Goal: Task Accomplishment & Management: Use online tool/utility

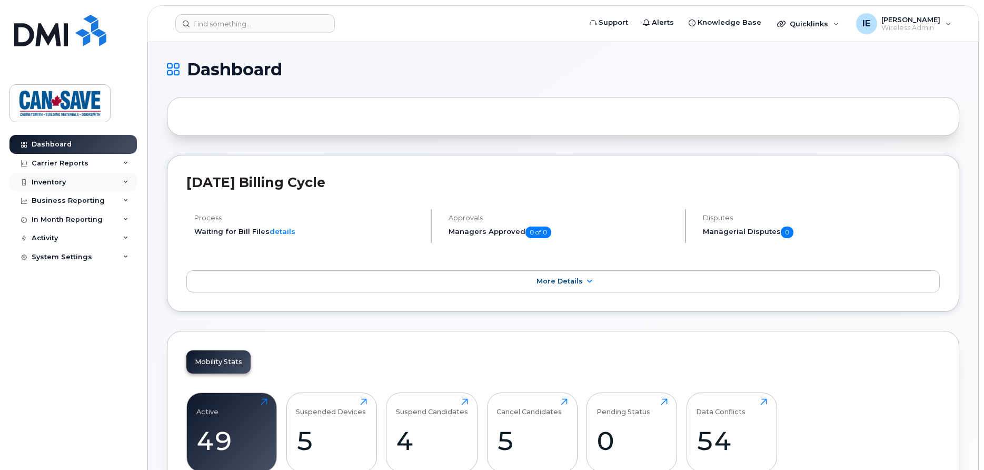
click at [72, 183] on div "Inventory" at bounding box center [72, 182] width 127 height 19
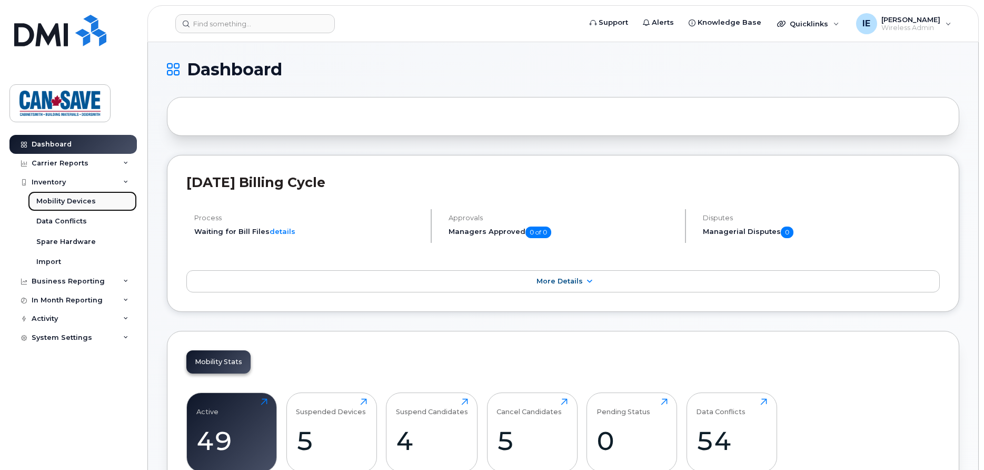
click at [72, 203] on div "Mobility Devices" at bounding box center [66, 200] width 60 height 9
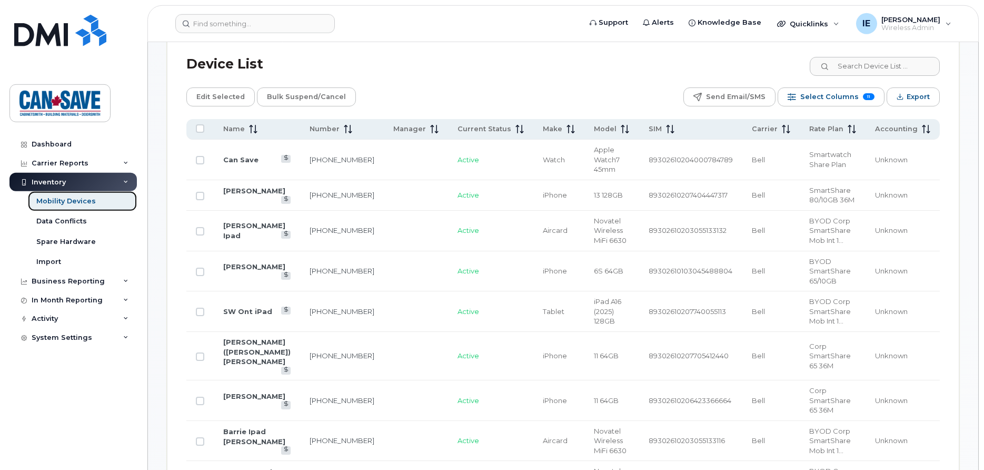
scroll to position [497, 0]
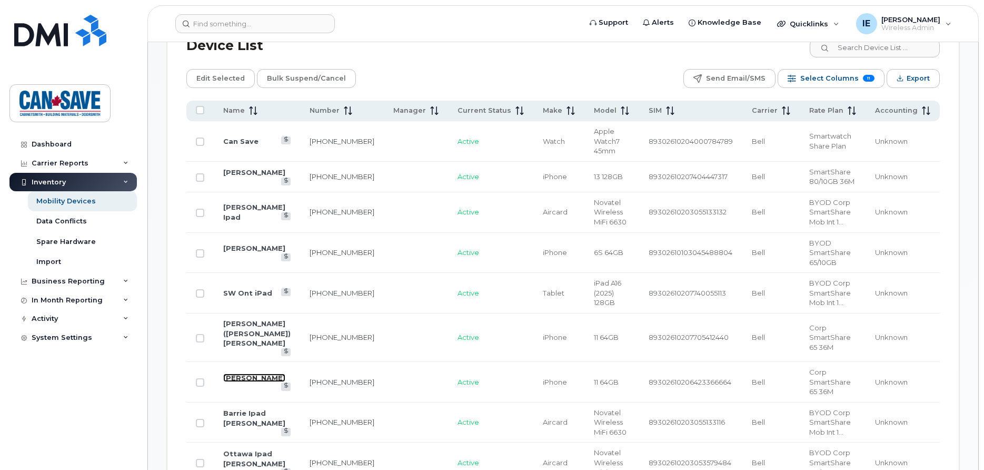
click at [235, 373] on link "Brandon Taylor" at bounding box center [254, 377] width 62 height 8
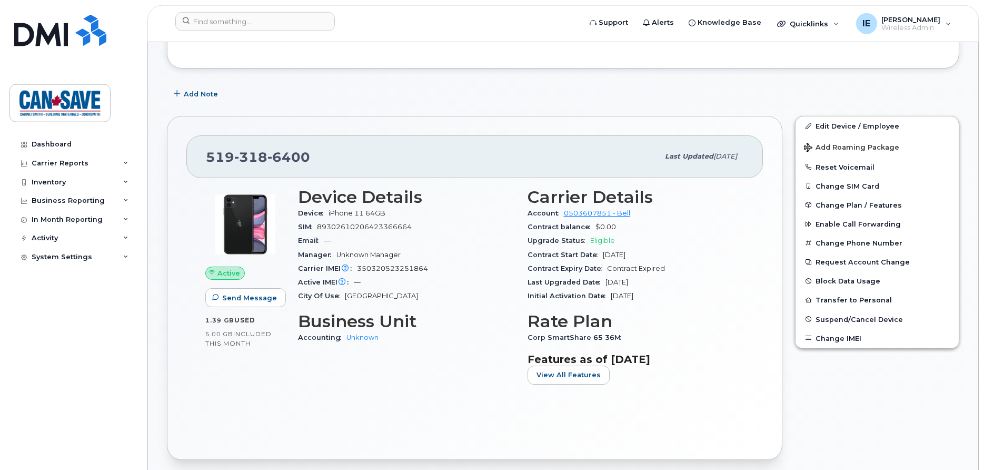
scroll to position [161, 0]
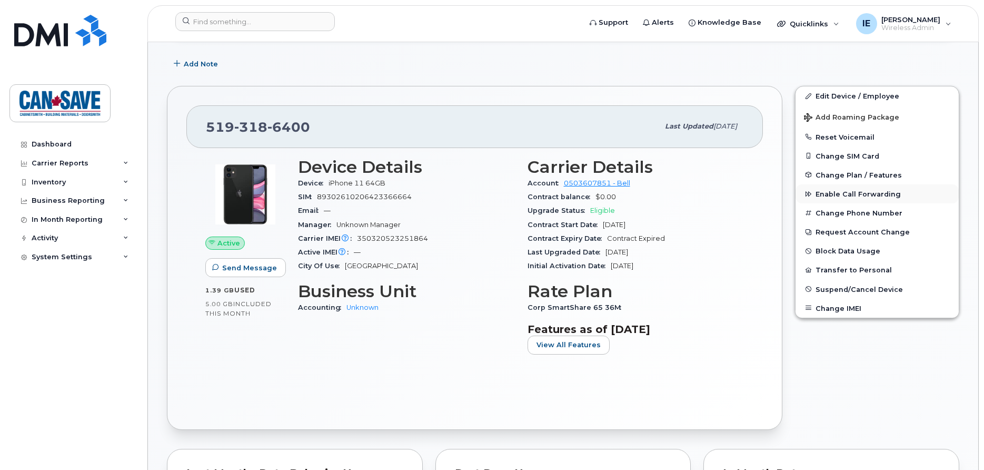
click at [844, 193] on span "Enable Call Forwarding" at bounding box center [858, 194] width 85 height 8
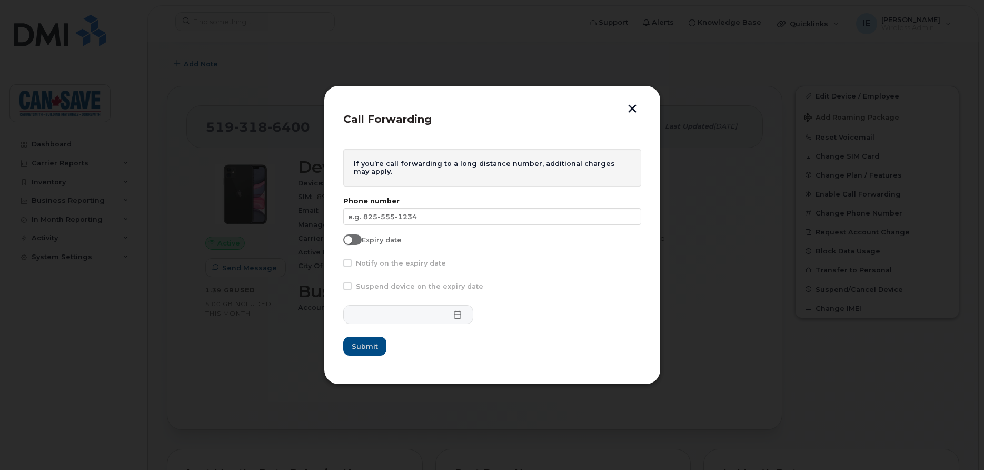
click at [632, 109] on button "button" at bounding box center [633, 109] width 16 height 11
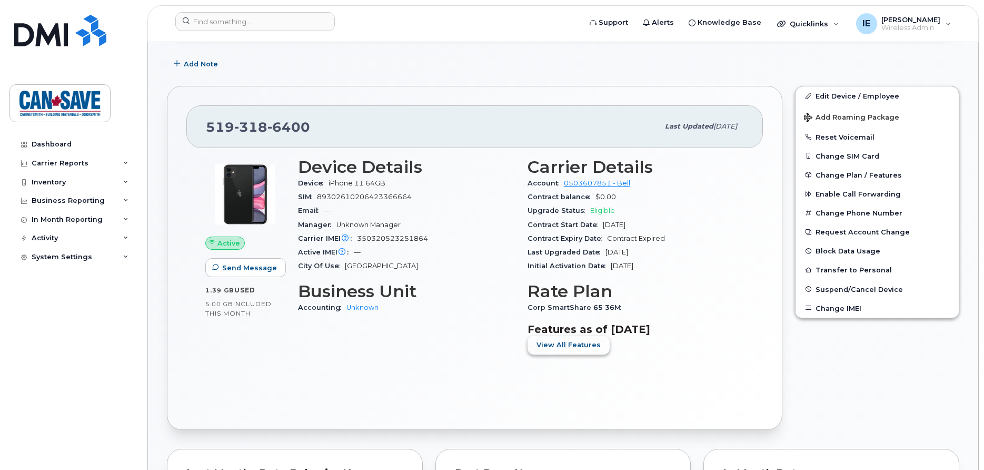
click at [570, 344] on span "View All Features" at bounding box center [569, 345] width 64 height 10
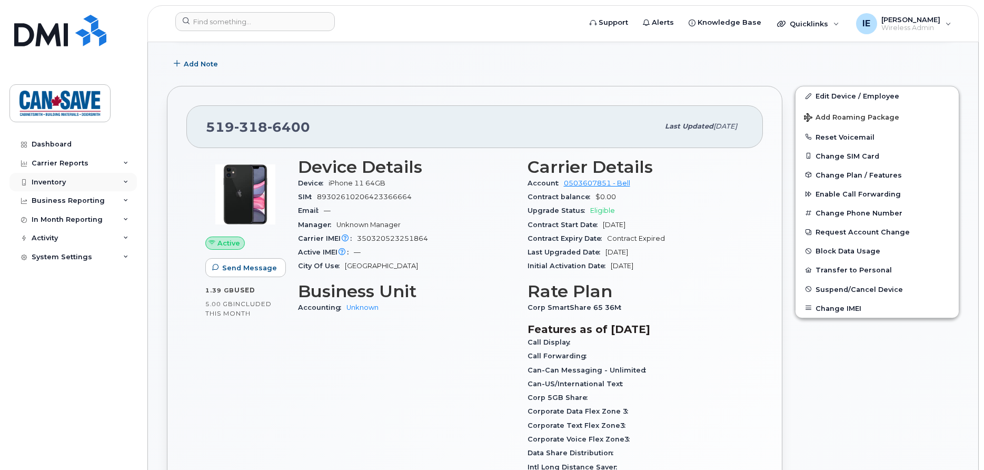
click at [67, 183] on div "Inventory" at bounding box center [72, 182] width 127 height 19
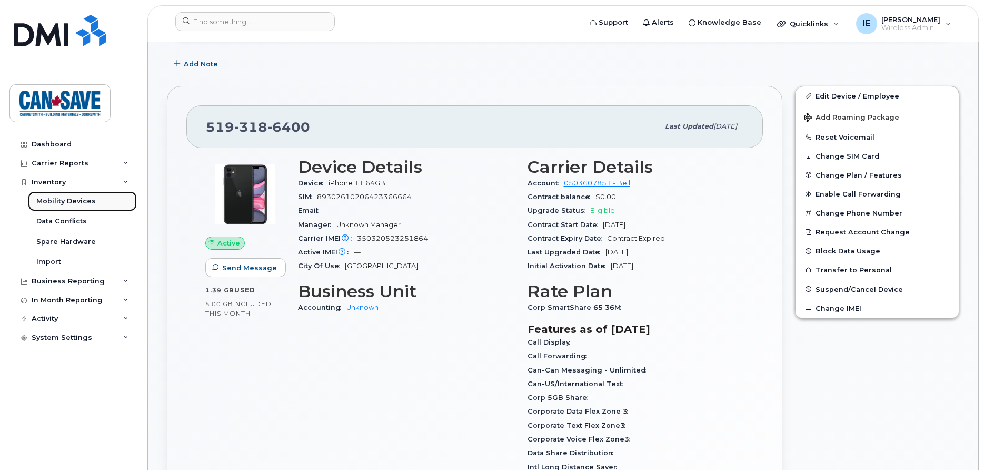
click at [70, 203] on div "Mobility Devices" at bounding box center [66, 200] width 60 height 9
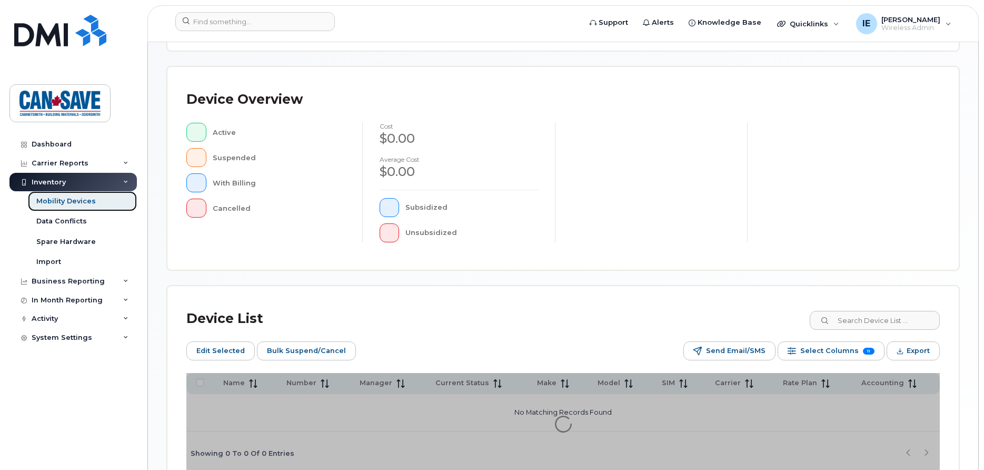
scroll to position [273, 0]
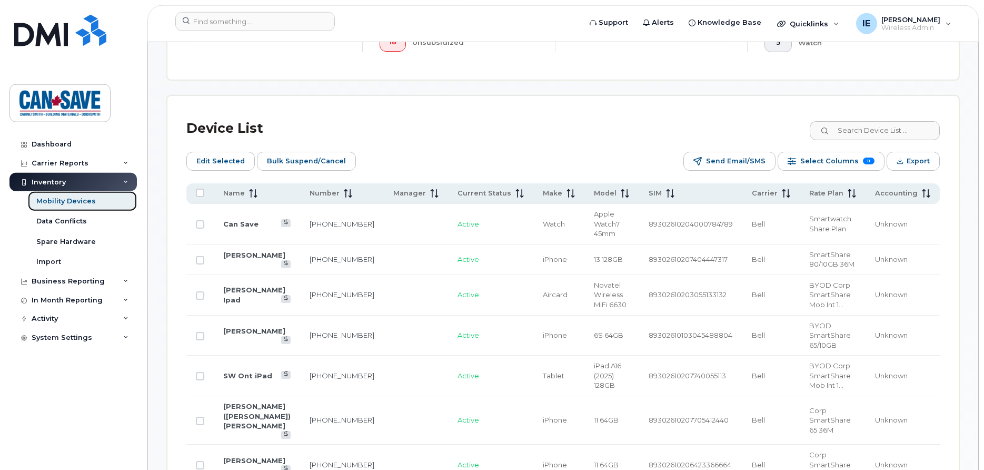
scroll to position [462, 0]
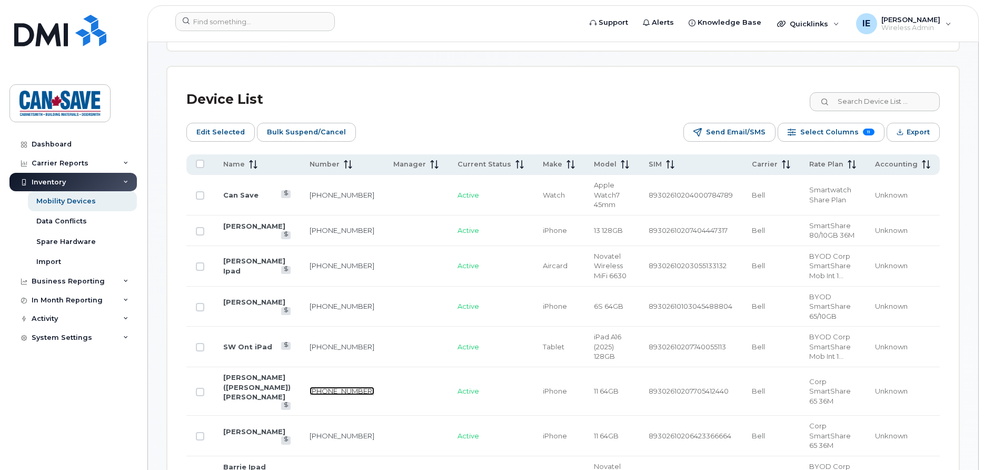
click at [322, 387] on link "519-278-5654" at bounding box center [342, 391] width 65 height 8
